Goal: Task Accomplishment & Management: Use online tool/utility

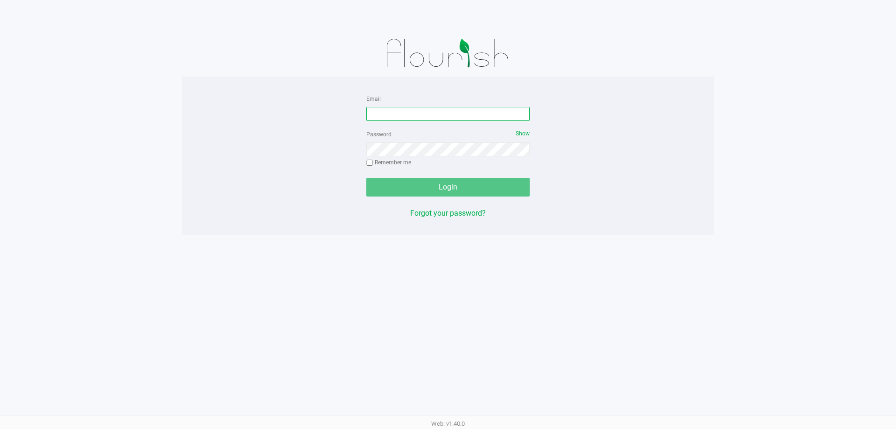
click at [391, 111] on input "Email" at bounding box center [447, 114] width 163 height 14
type input "[EMAIL_ADDRESS][DOMAIN_NAME]"
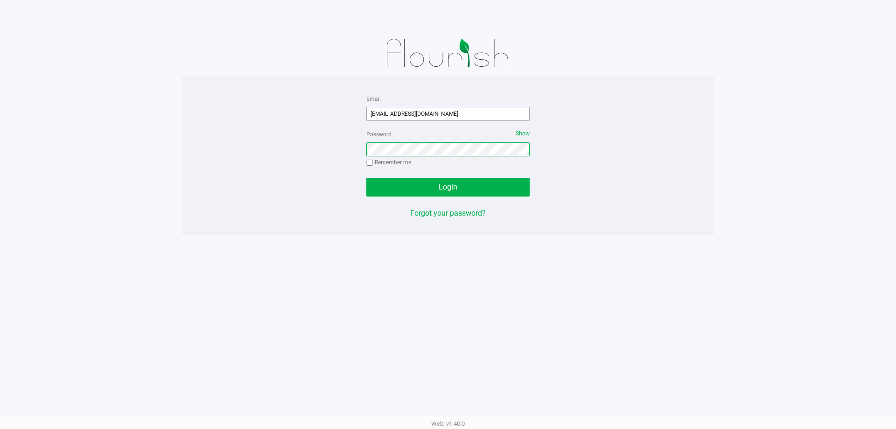
click at [366, 178] on button "Login" at bounding box center [447, 187] width 163 height 19
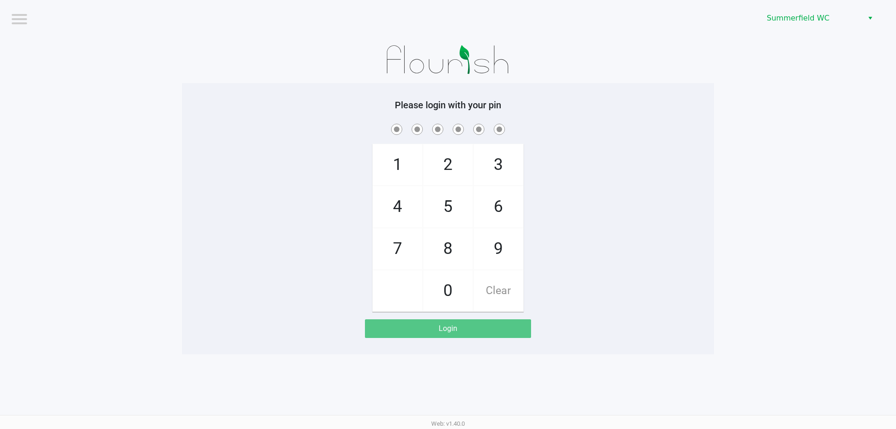
drag, startPoint x: 265, startPoint y: 143, endPoint x: 179, endPoint y: 23, distance: 148.1
click at [264, 143] on div "1 4 7 2 5 8 0 3 6 9 Clear" at bounding box center [448, 217] width 532 height 190
checkbox input "true"
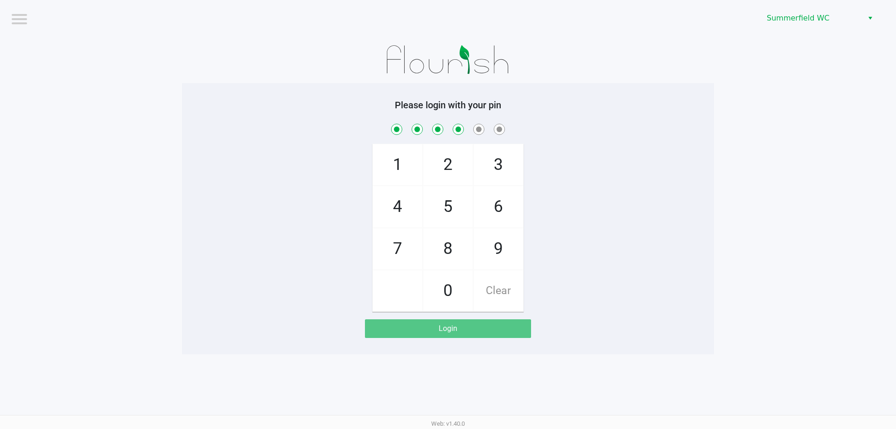
checkbox input "true"
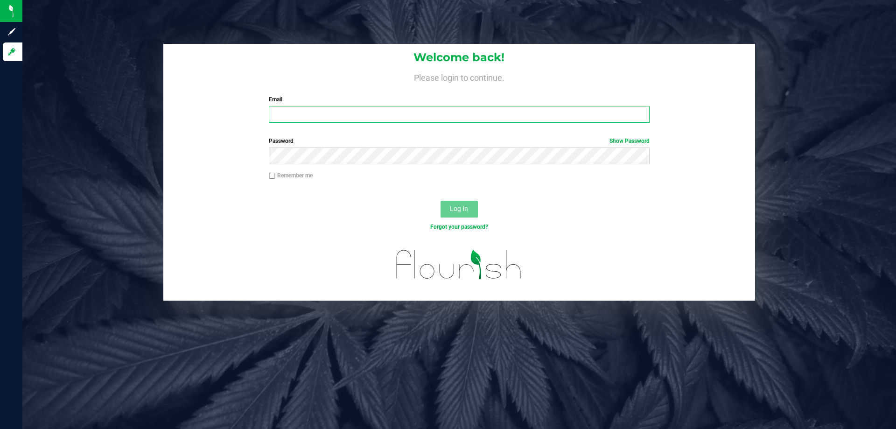
click at [306, 121] on input "Email" at bounding box center [459, 114] width 380 height 17
type input "dgilbert@liveparallel.com"
click at [440, 201] on button "Log In" at bounding box center [458, 209] width 37 height 17
